Goal: Task Accomplishment & Management: Manage account settings

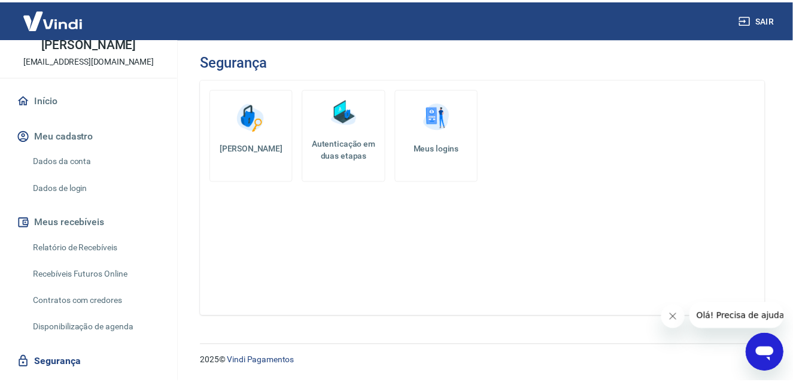
scroll to position [60, 0]
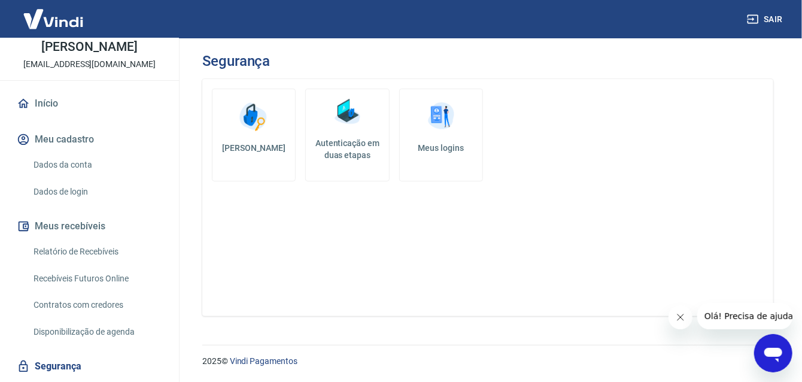
click at [72, 164] on link "Dados da conta" at bounding box center [97, 165] width 136 height 25
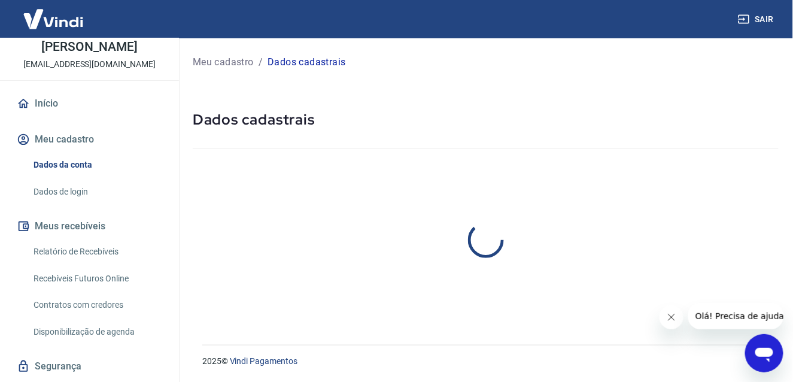
select select "SP"
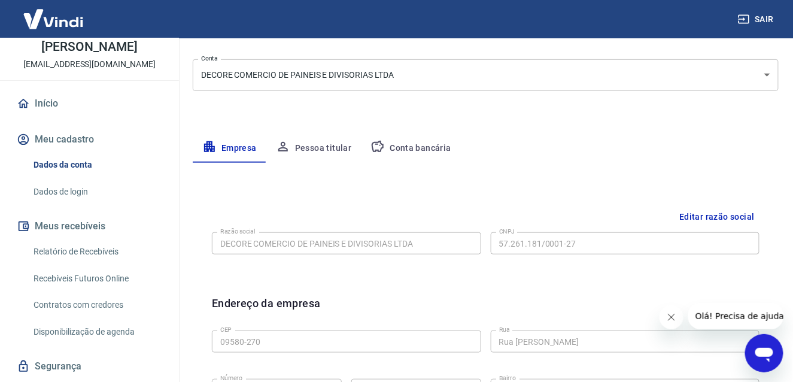
scroll to position [239, 0]
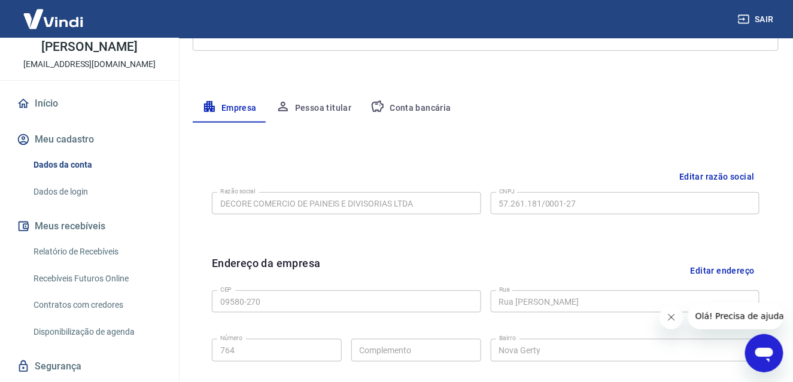
click at [406, 108] on button "Conta bancária" at bounding box center [411, 108] width 100 height 29
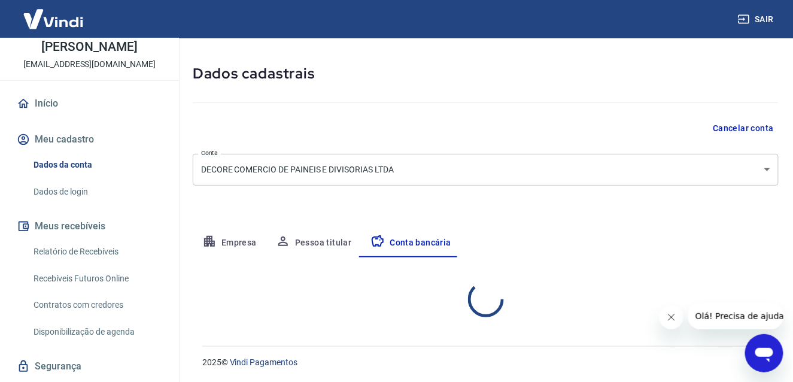
select select "1"
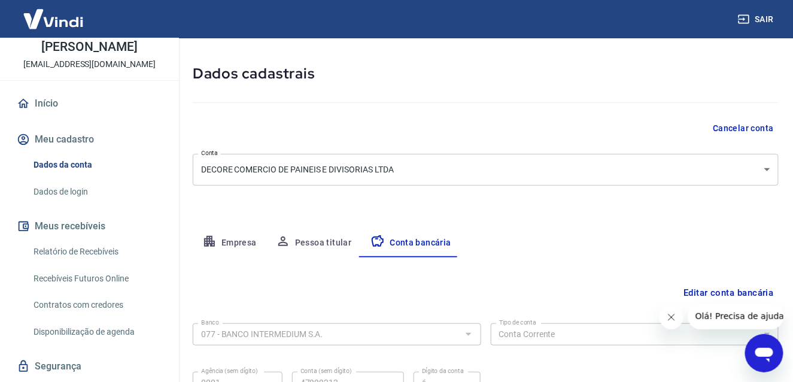
scroll to position [162, 0]
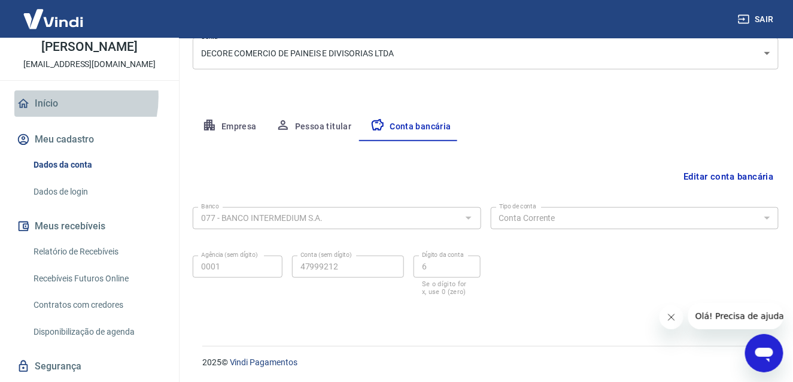
click at [51, 96] on link "Início" at bounding box center [89, 103] width 150 height 26
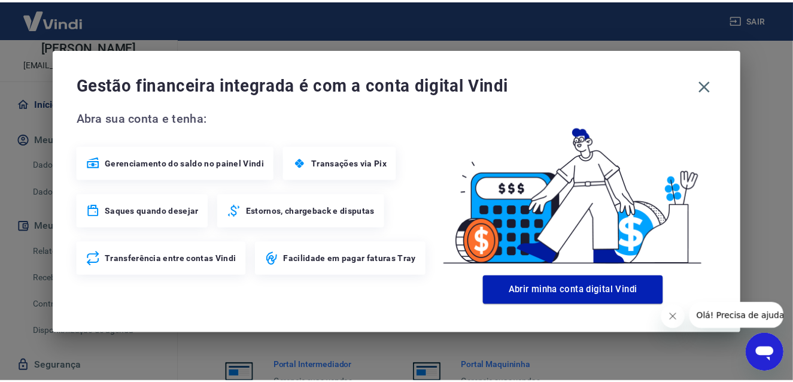
scroll to position [729, 0]
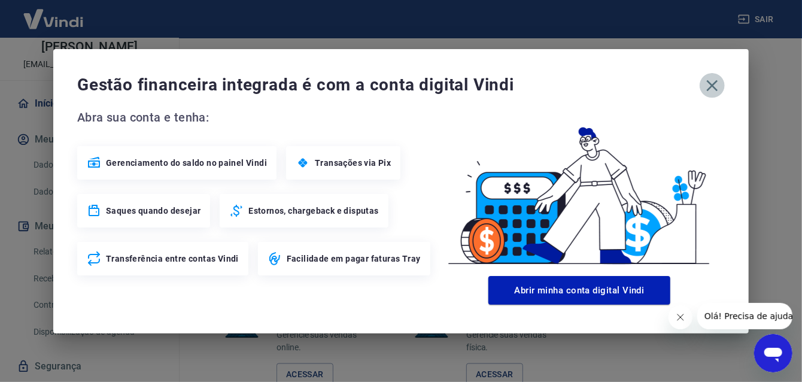
click at [713, 82] on icon "button" at bounding box center [712, 85] width 19 height 19
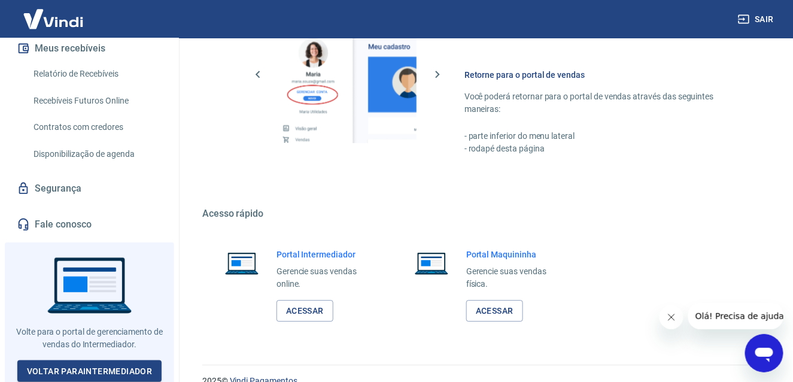
scroll to position [811, 0]
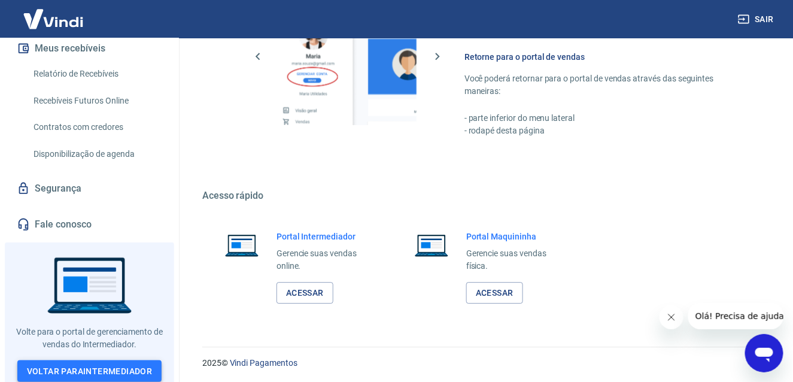
click at [97, 361] on link "Voltar para Intermediador" at bounding box center [89, 371] width 145 height 22
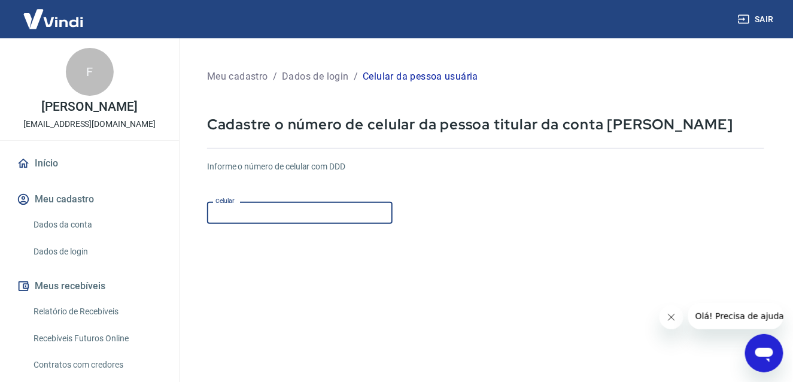
click at [238, 216] on input "Celular" at bounding box center [299, 213] width 185 height 22
type input "[PHONE_NUMBER]"
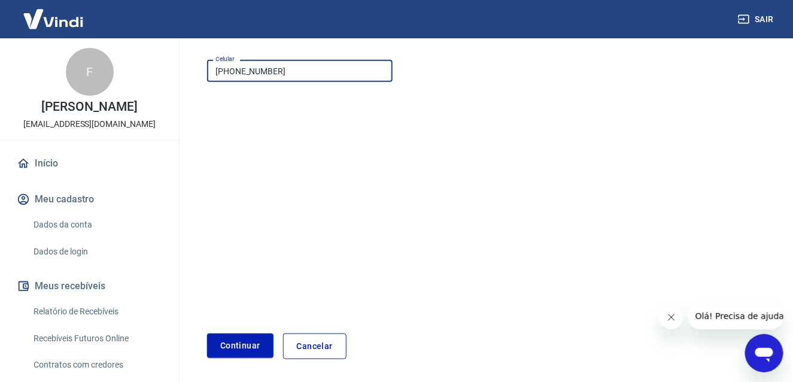
scroll to position [180, 0]
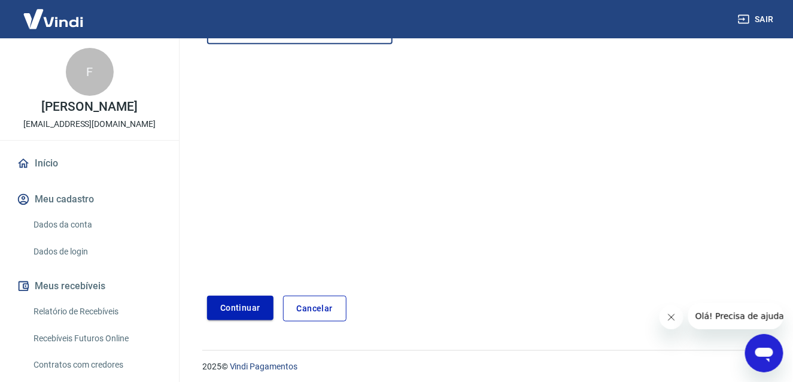
click at [242, 305] on button "Continuar" at bounding box center [240, 308] width 66 height 25
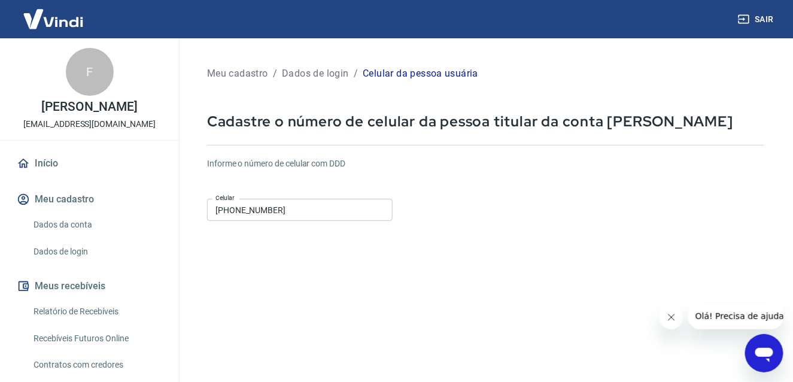
scroll to position [0, 0]
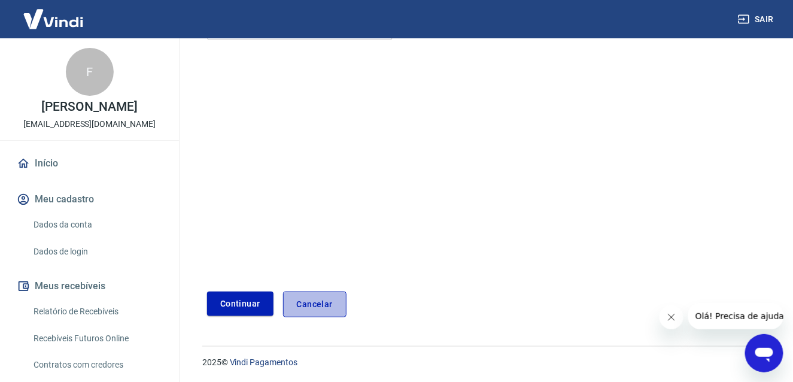
click at [309, 306] on link "Cancelar" at bounding box center [314, 304] width 63 height 26
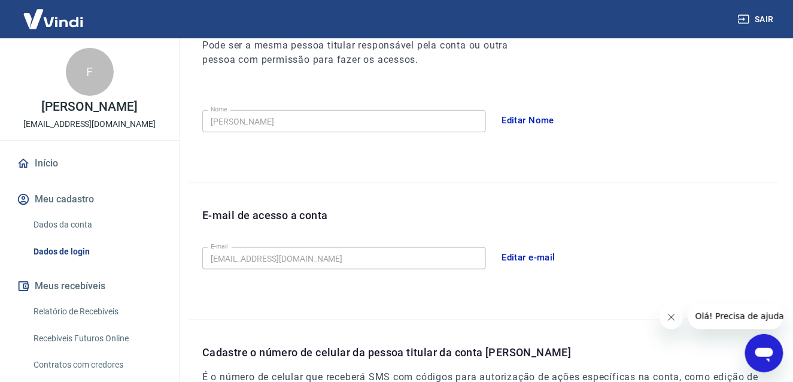
scroll to position [239, 0]
